Goal: Find specific page/section: Find specific page/section

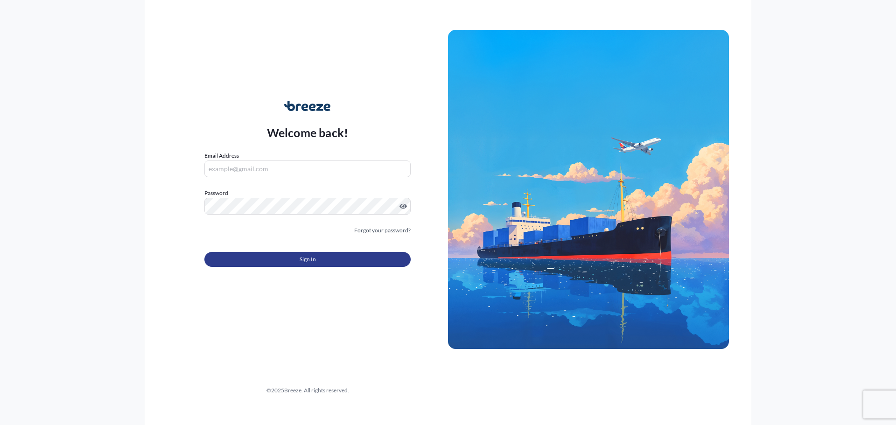
type input "[EMAIL_ADDRESS][PERSON_NAME][DOMAIN_NAME]"
click at [321, 261] on button "Sign In" at bounding box center [307, 259] width 206 height 15
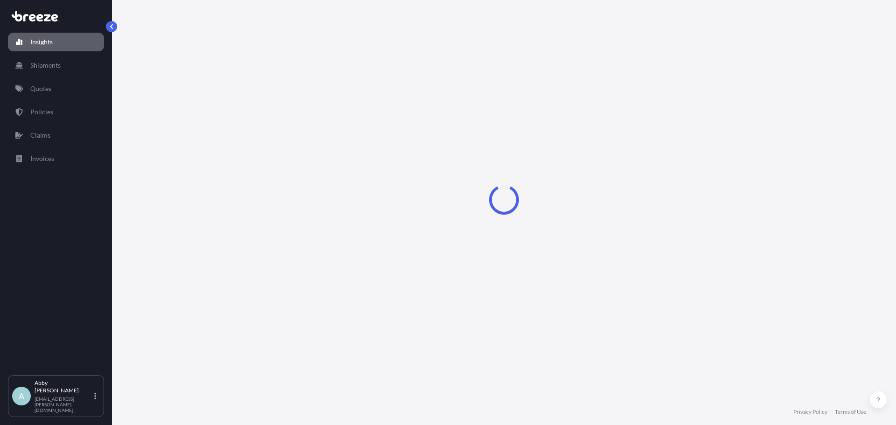
select select "2025"
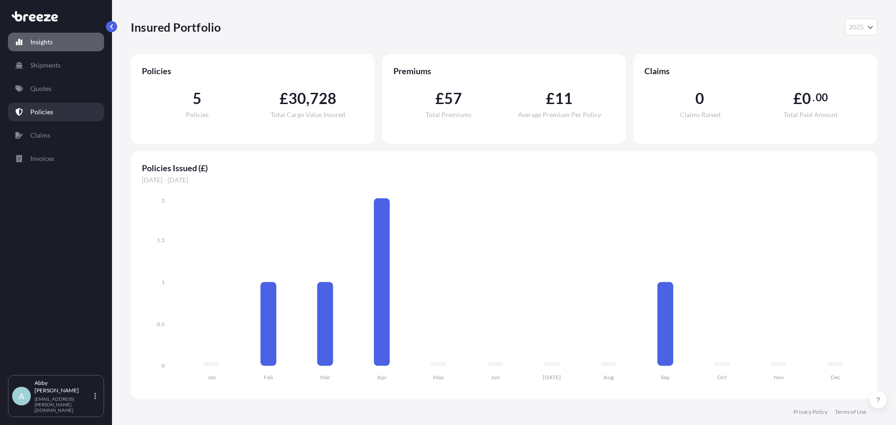
click at [34, 112] on p "Policies" at bounding box center [41, 111] width 23 height 9
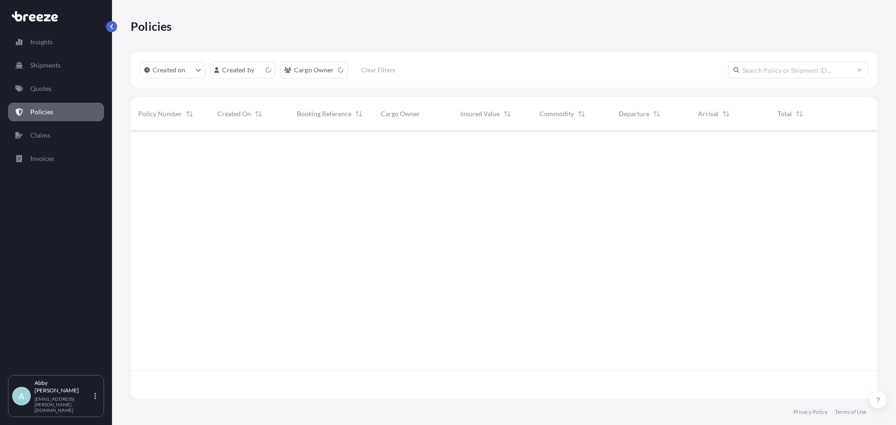
scroll to position [266, 739]
